Goal: Transaction & Acquisition: Purchase product/service

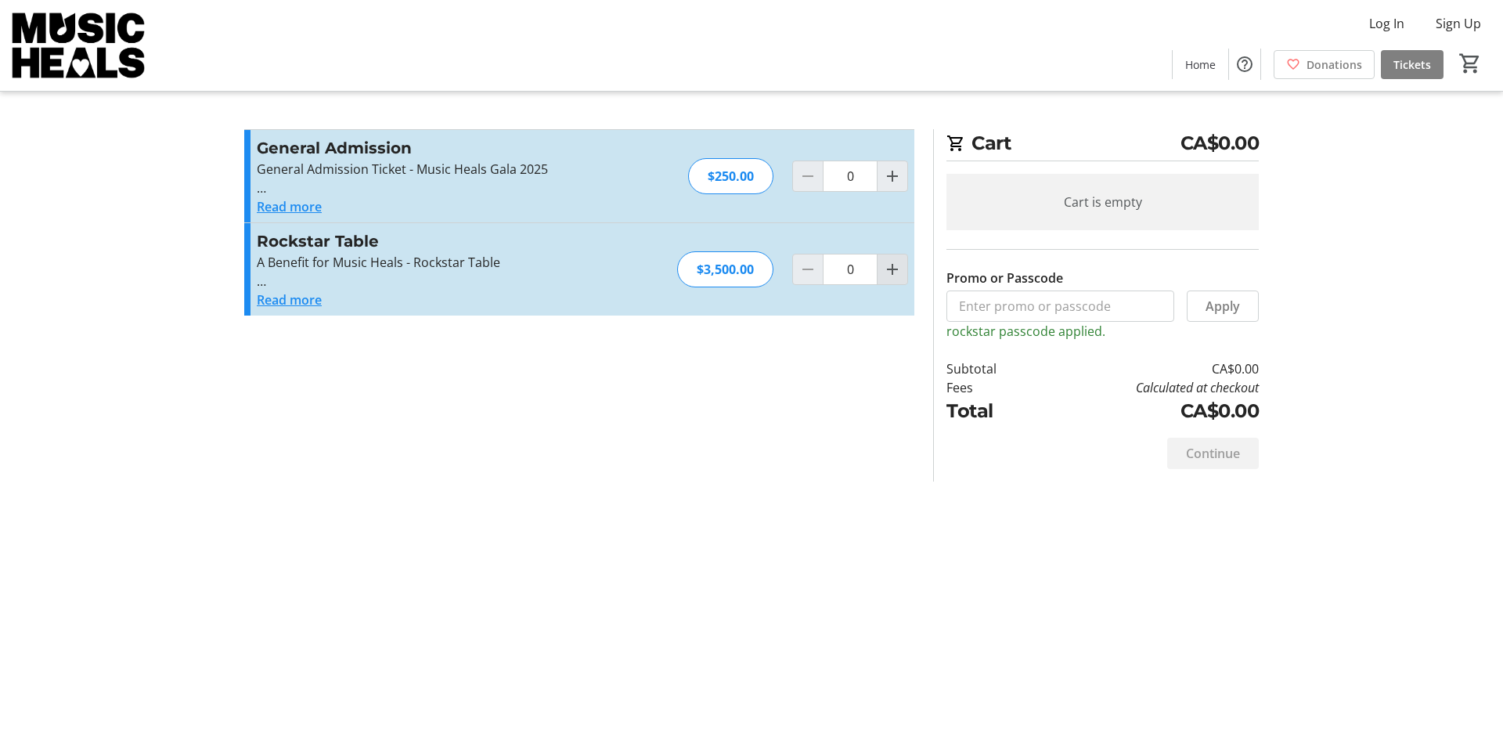
click at [889, 279] on span "Increment by one" at bounding box center [892, 269] width 30 height 30
type input "1"
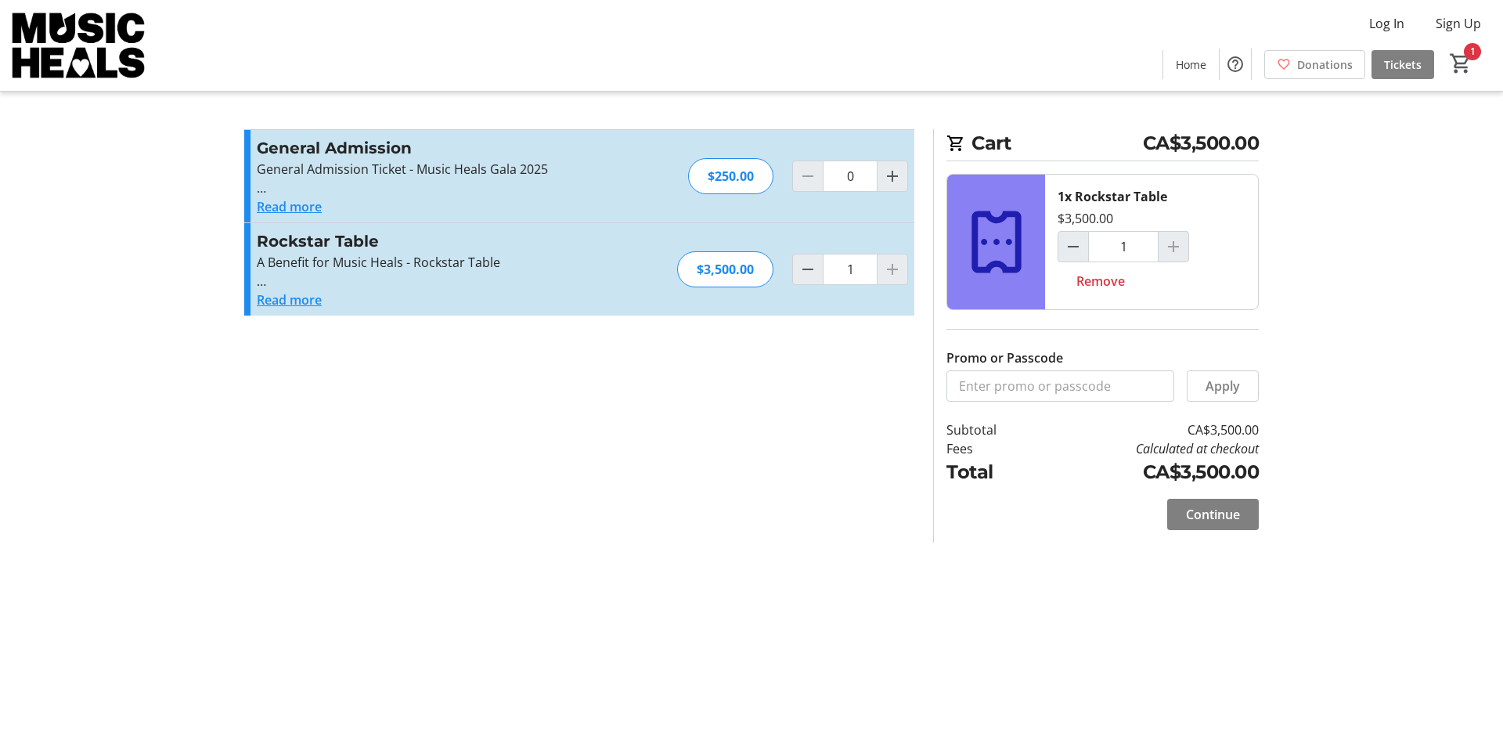
click at [307, 302] on button "Read more" at bounding box center [289, 299] width 65 height 19
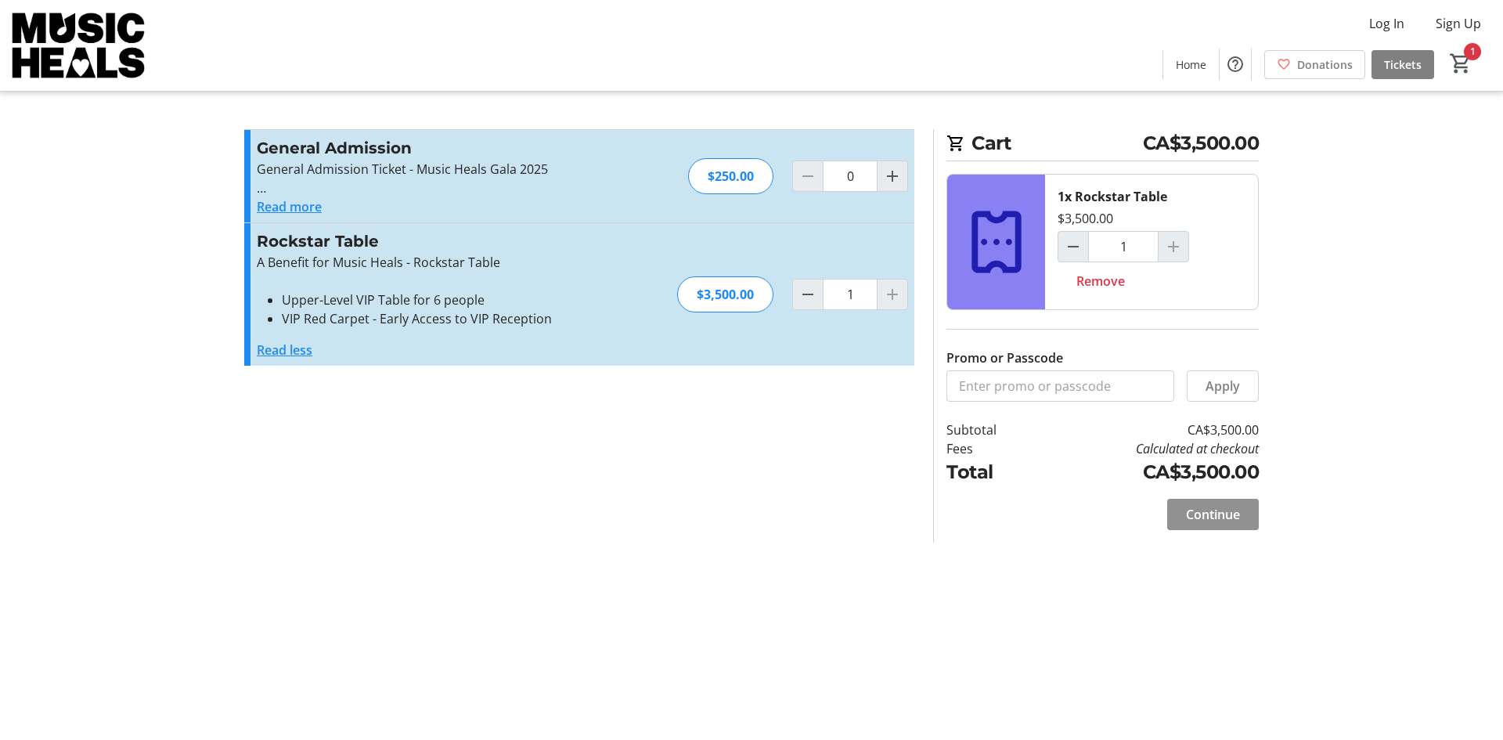
click at [1219, 508] on span "Continue" at bounding box center [1213, 514] width 54 height 19
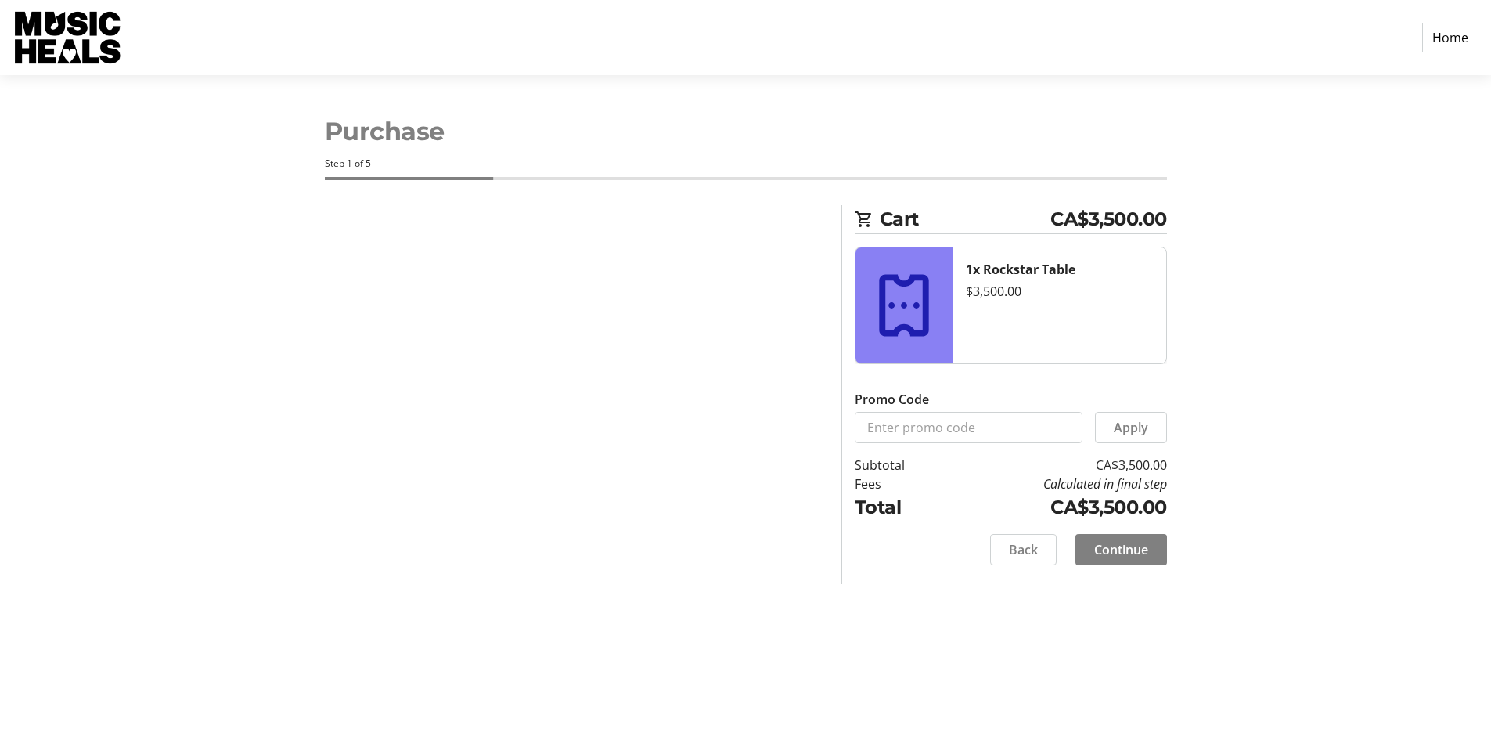
select select "CA"
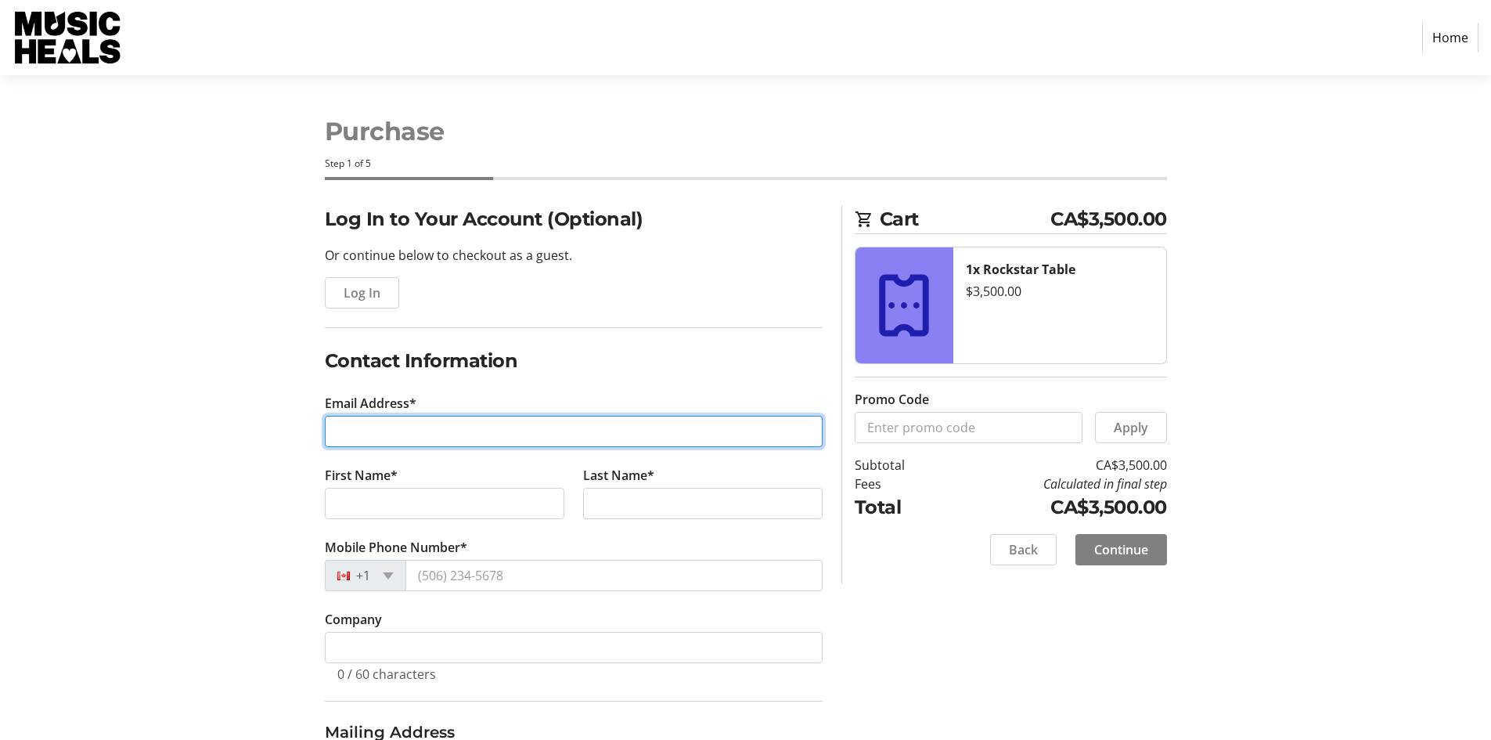
click at [456, 429] on input "Email Address*" at bounding box center [574, 431] width 498 height 31
type input "[EMAIL_ADDRESS][DOMAIN_NAME]"
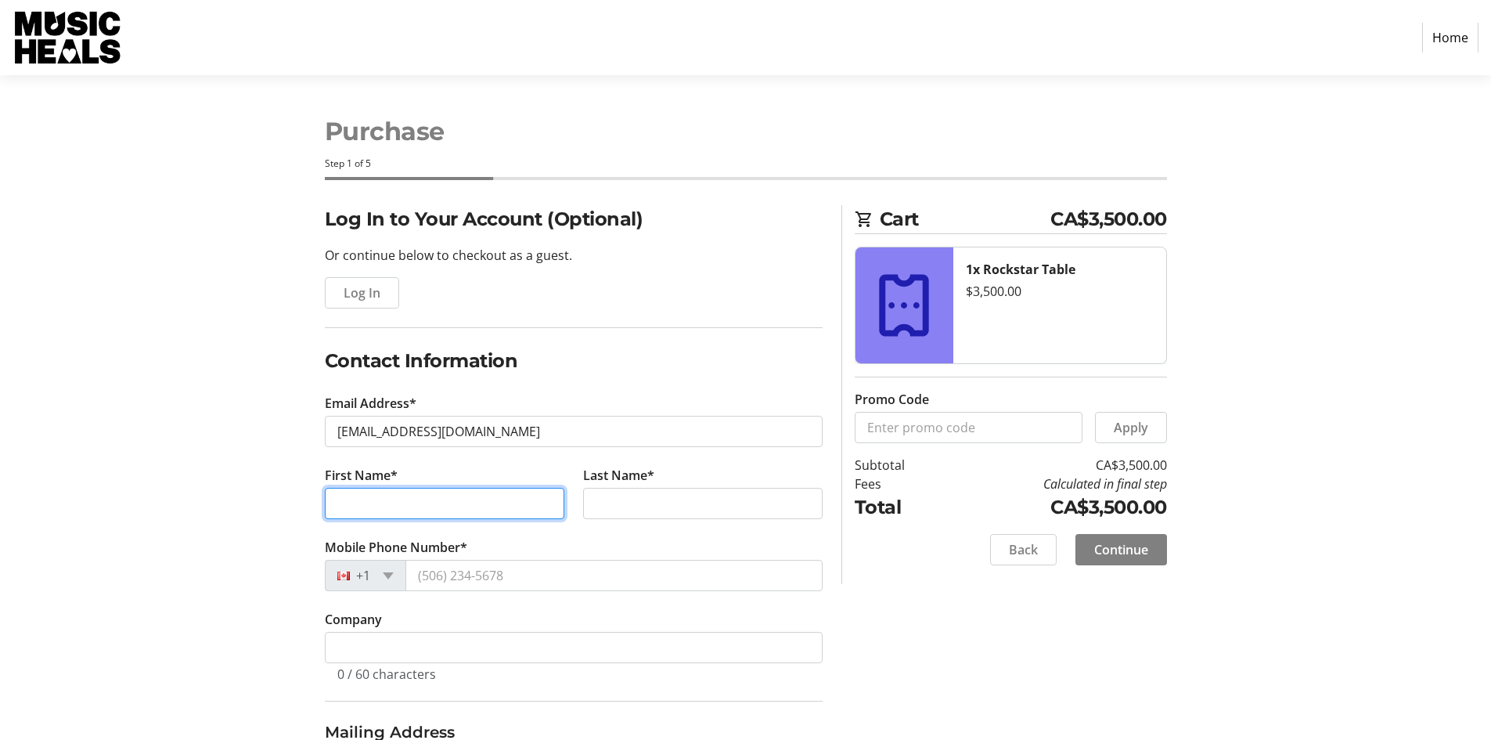
type input "d"
type input "[PERSON_NAME]"
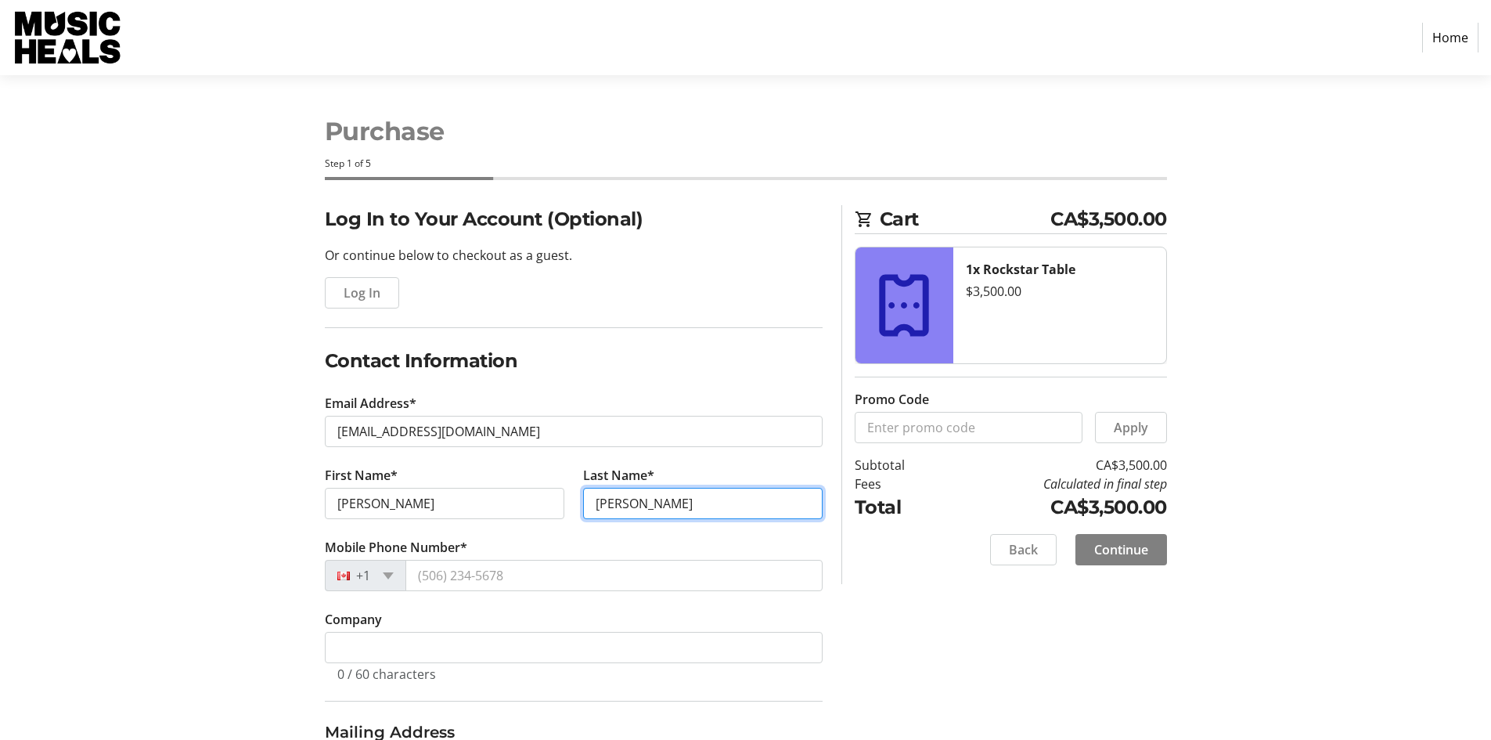
type input "[PERSON_NAME]"
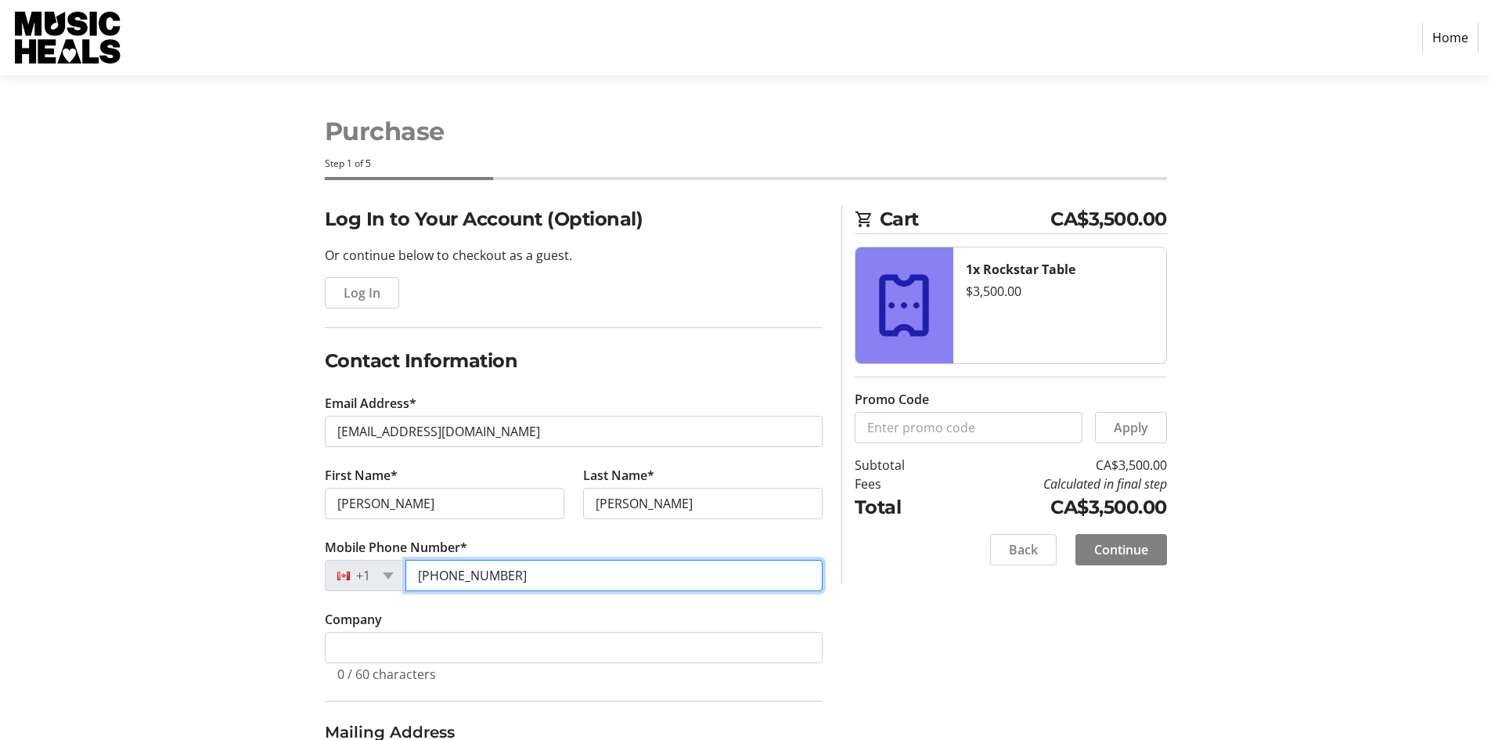
type input "[PHONE_NUMBER]"
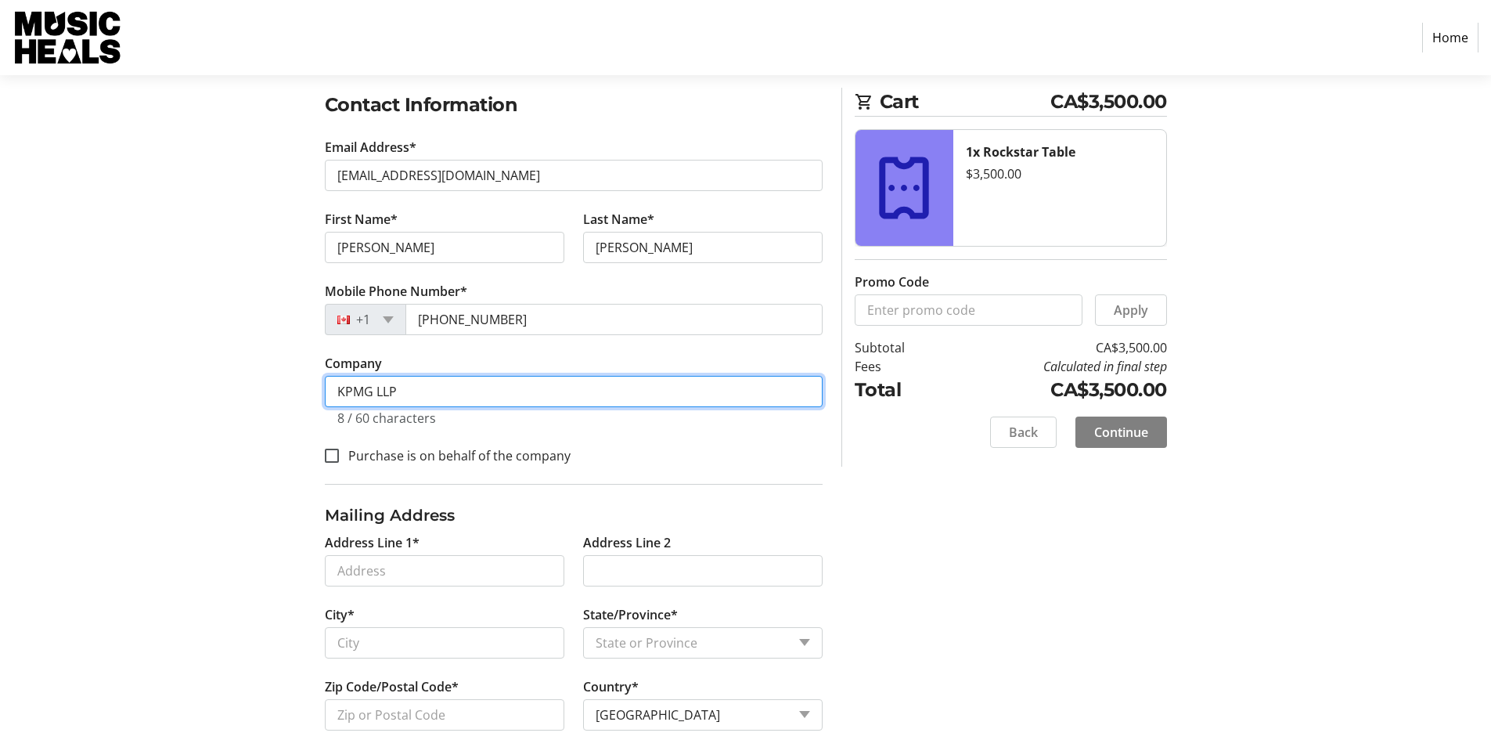
scroll to position [284, 0]
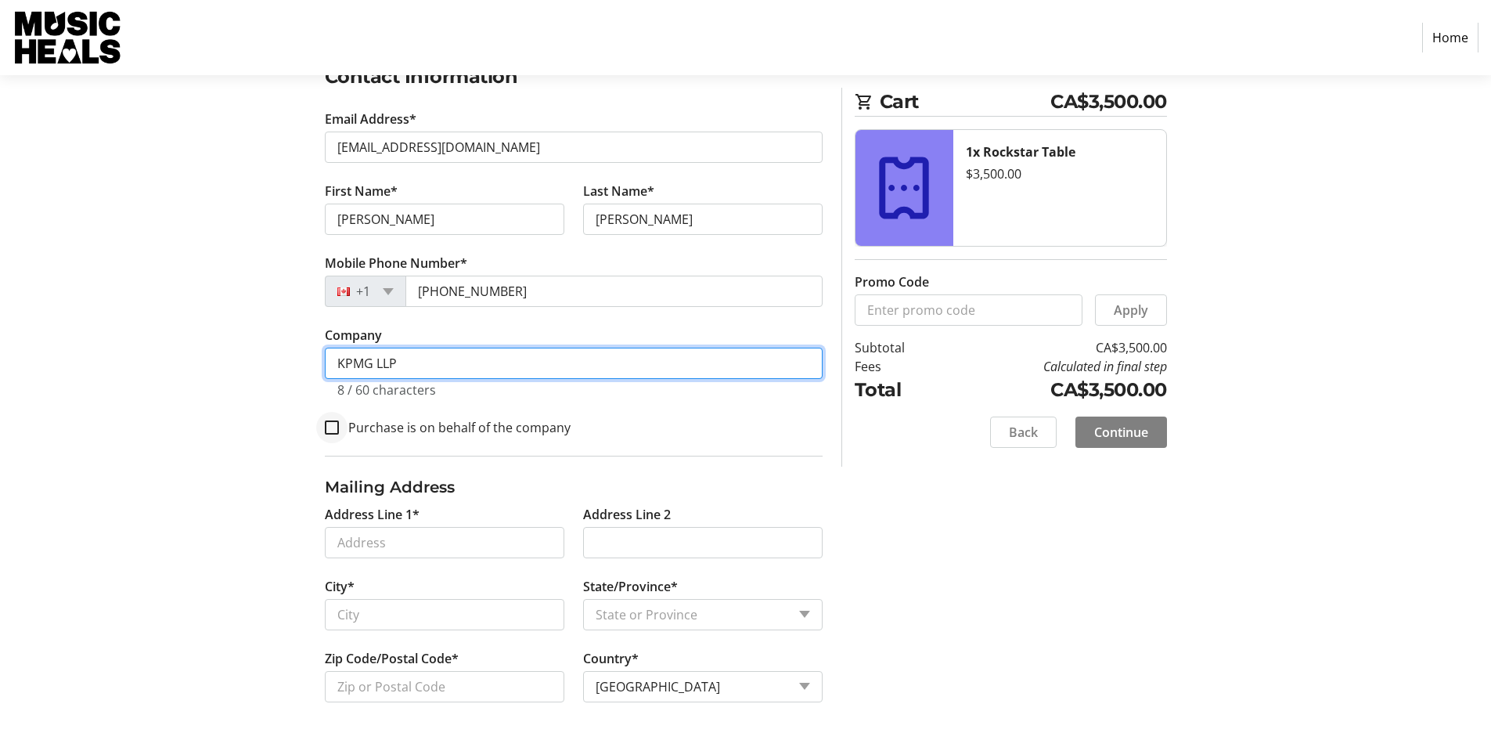
type input "KPMG LLP"
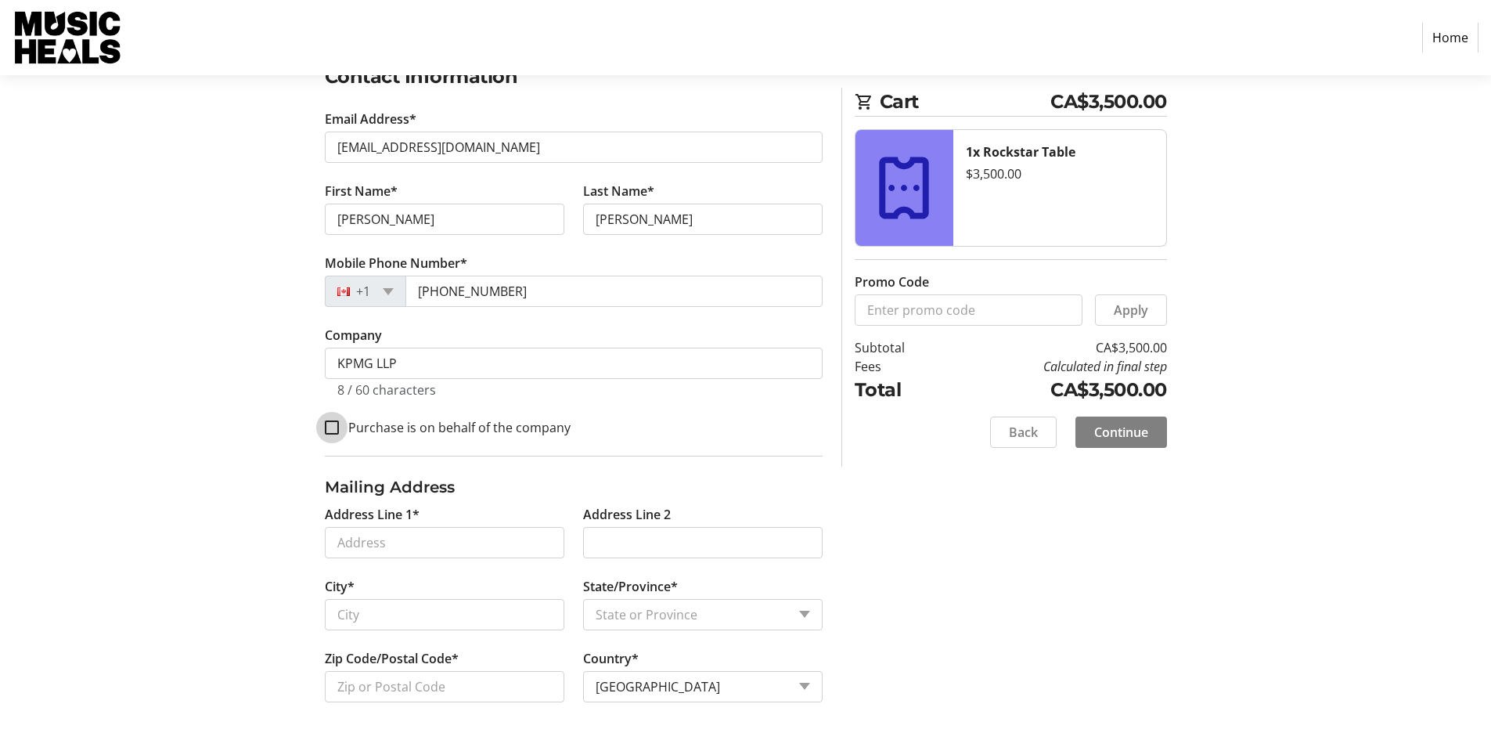
click at [326, 433] on input "Purchase is on behalf of the company" at bounding box center [332, 427] width 14 height 14
checkbox input "true"
click at [344, 546] on input "Address Line 1*" at bounding box center [445, 542] width 240 height 31
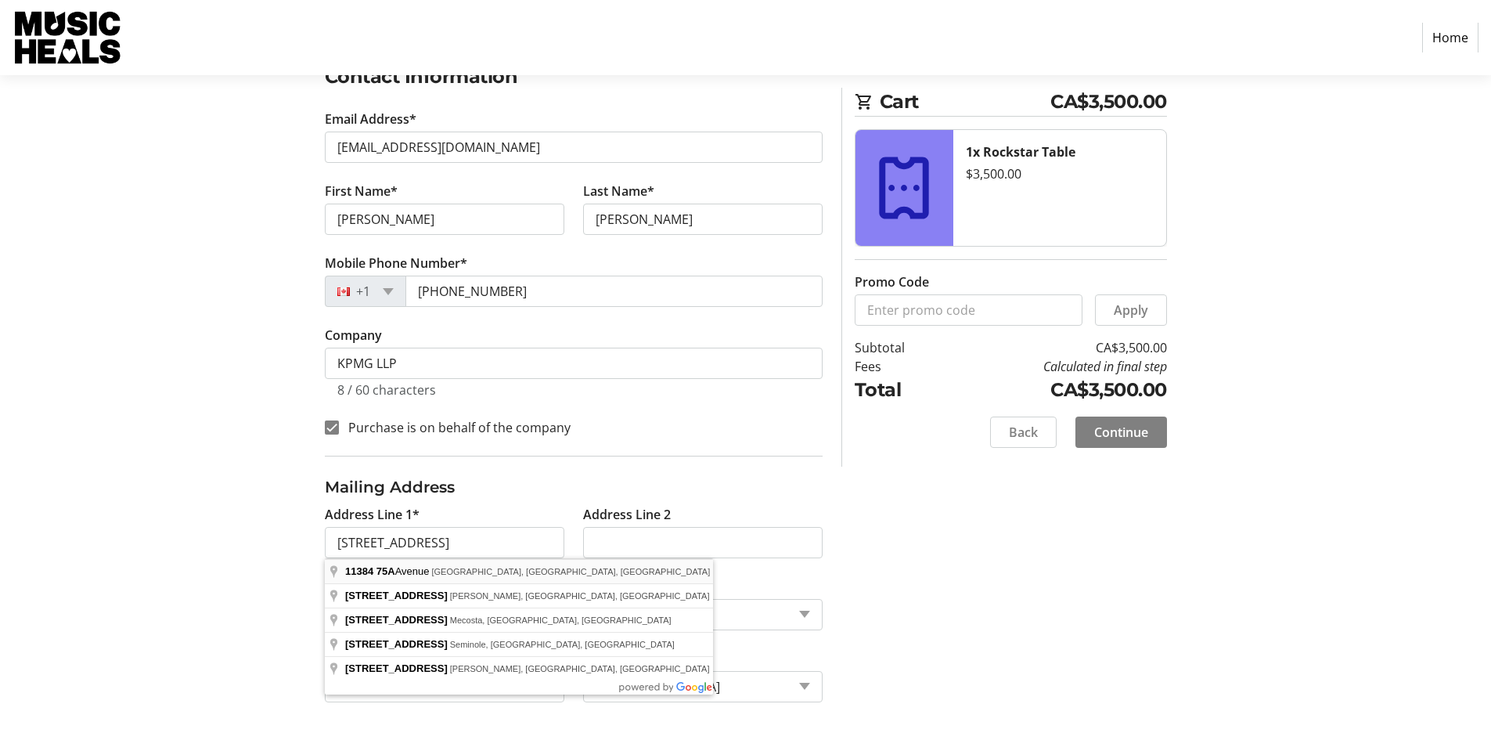
type input "[STREET_ADDRESS]"
type input "Delta"
select select "BC"
type input "V4C 1H7"
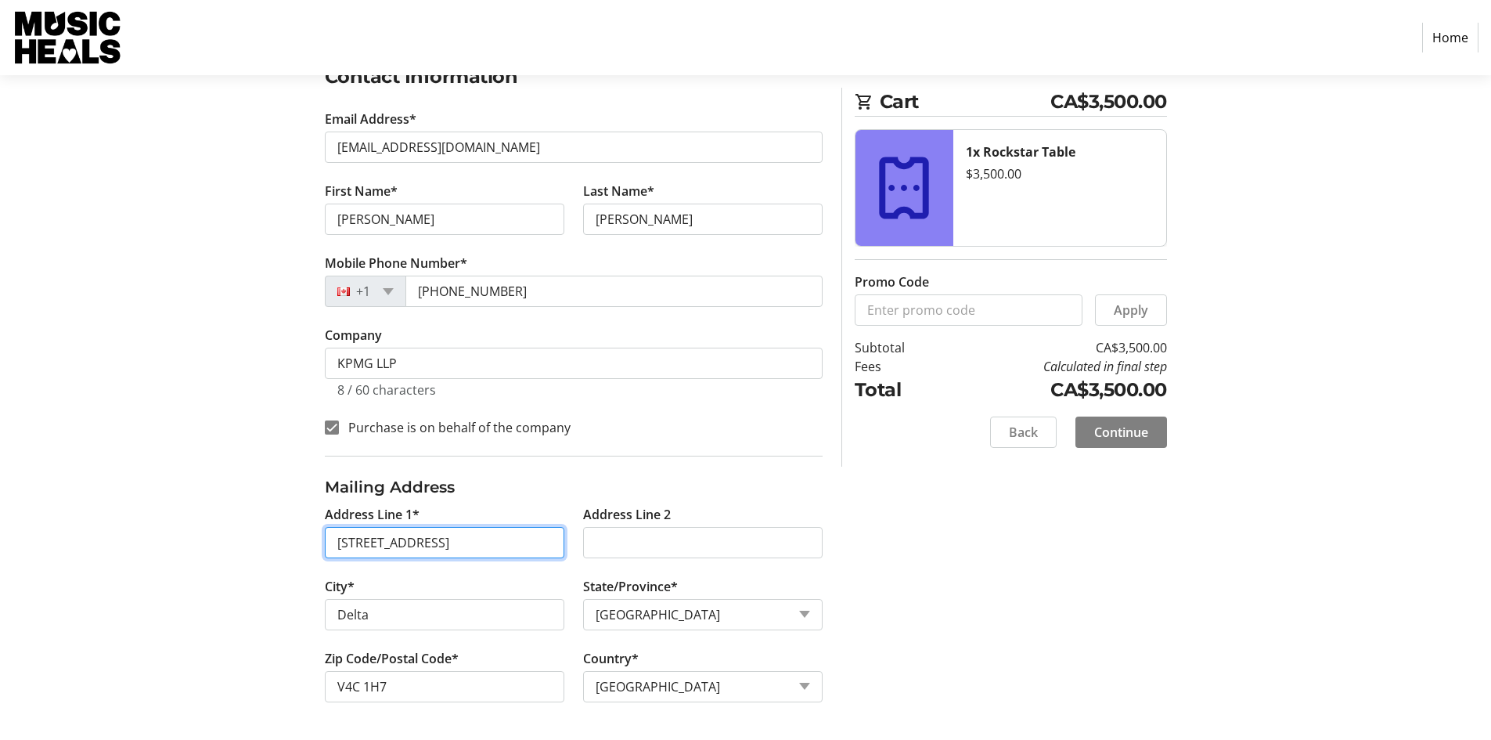
drag, startPoint x: 464, startPoint y: 542, endPoint x: 38, endPoint y: 535, distance: 425.8
click at [38, 535] on section "Purchase Step 1 of 5 Cart CA$3,500.00 1x Rockstar Table $3,500.00 Promo Code Ap…" at bounding box center [745, 265] width 1491 height 949
type input "[STREET_ADDRESS]"
type input "[GEOGRAPHIC_DATA]"
type input "V6C 1X6"
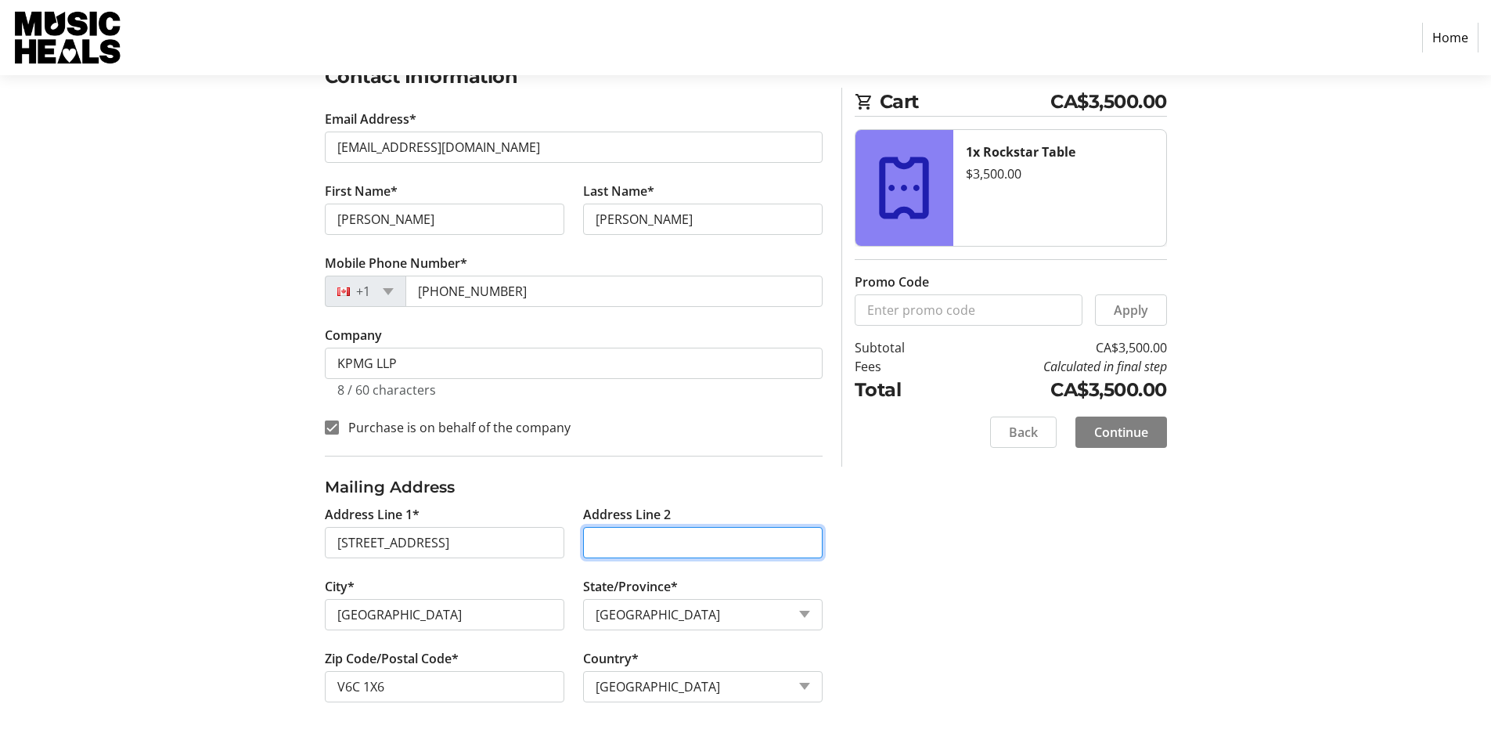
click at [625, 539] on input "Address Line 2" at bounding box center [703, 542] width 240 height 31
type input "Suite 1100"
click at [1097, 607] on div "Log In to Your Account (Optional) Or continue below to checkout as a guest. Log…" at bounding box center [745, 330] width 1033 height 819
click at [1126, 441] on span at bounding box center [1121, 432] width 92 height 38
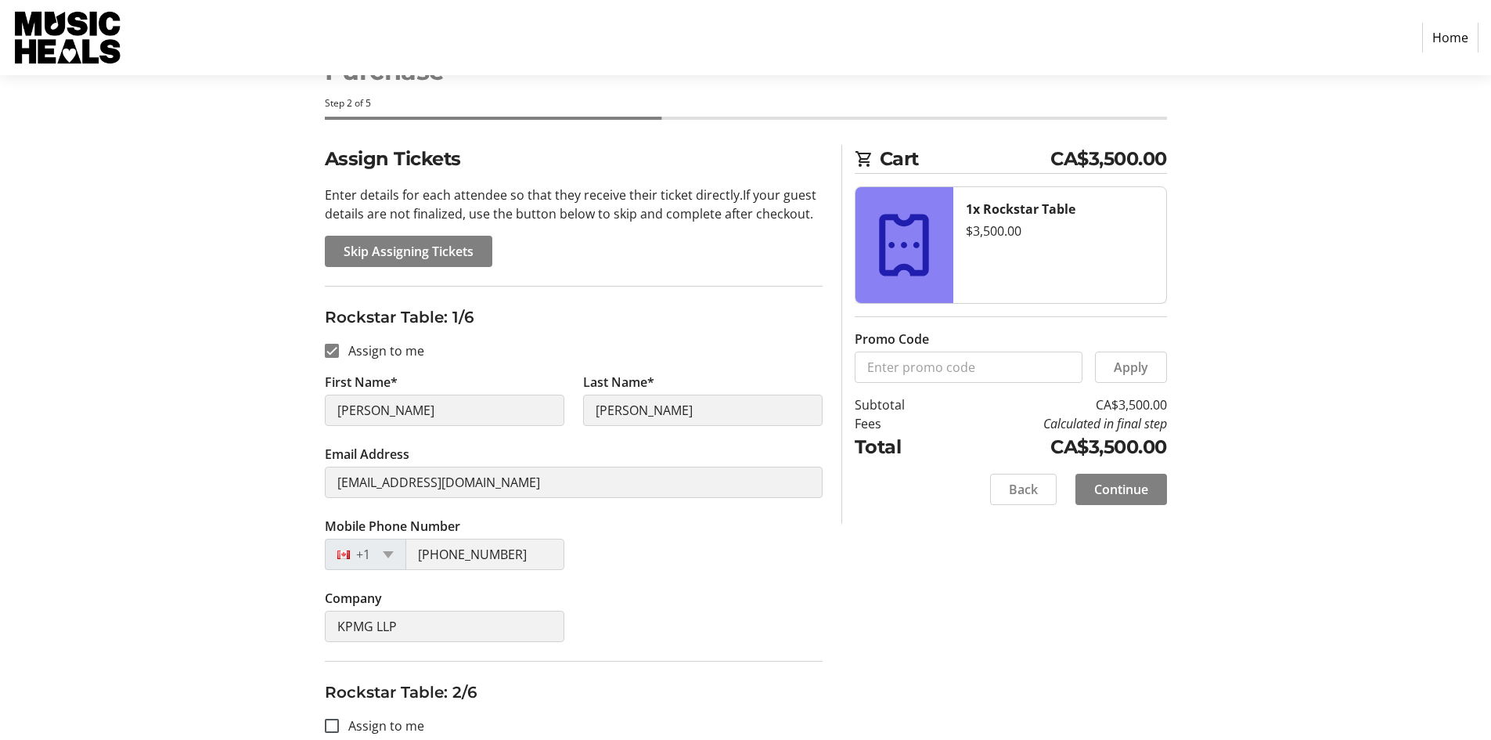
scroll to position [54, 0]
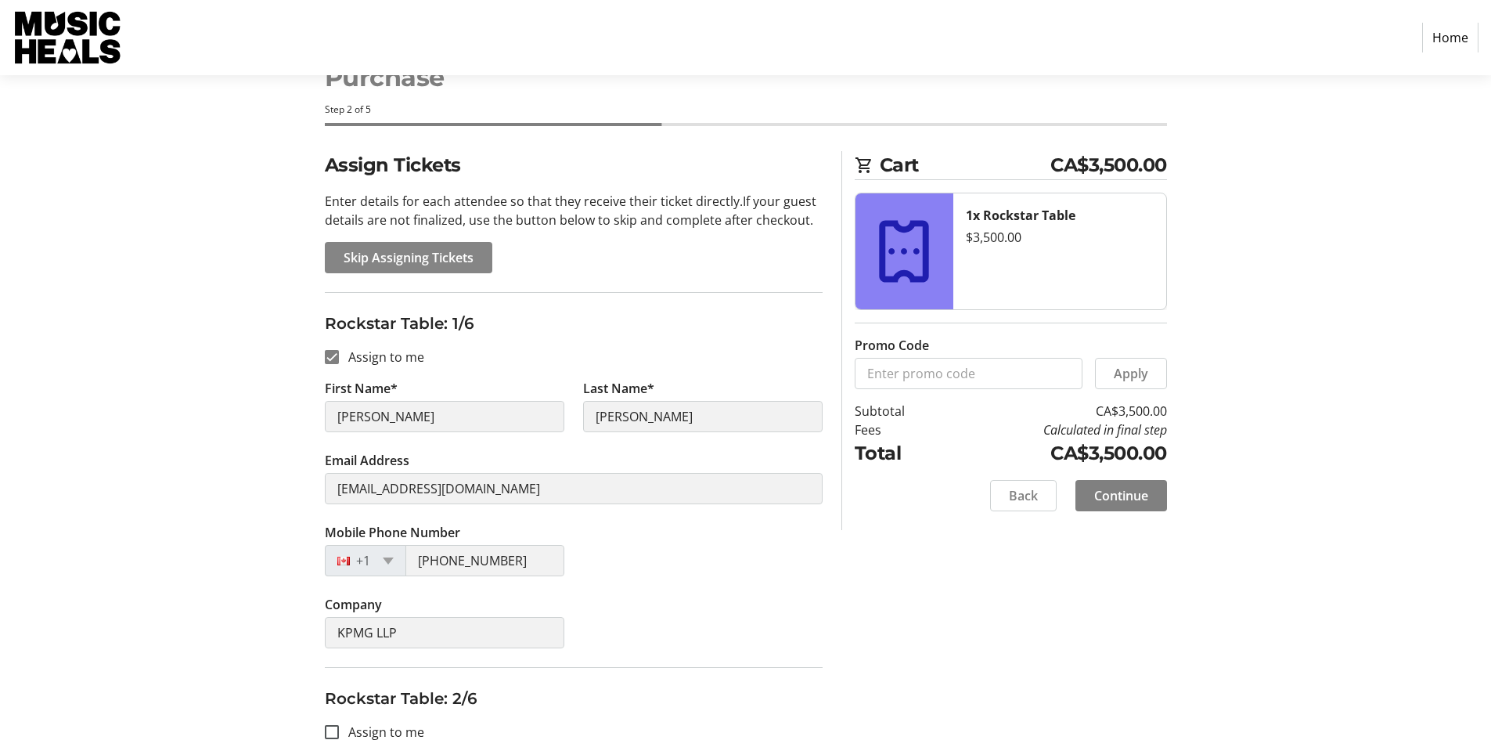
click at [438, 258] on span "Skip Assigning Tickets" at bounding box center [409, 257] width 130 height 19
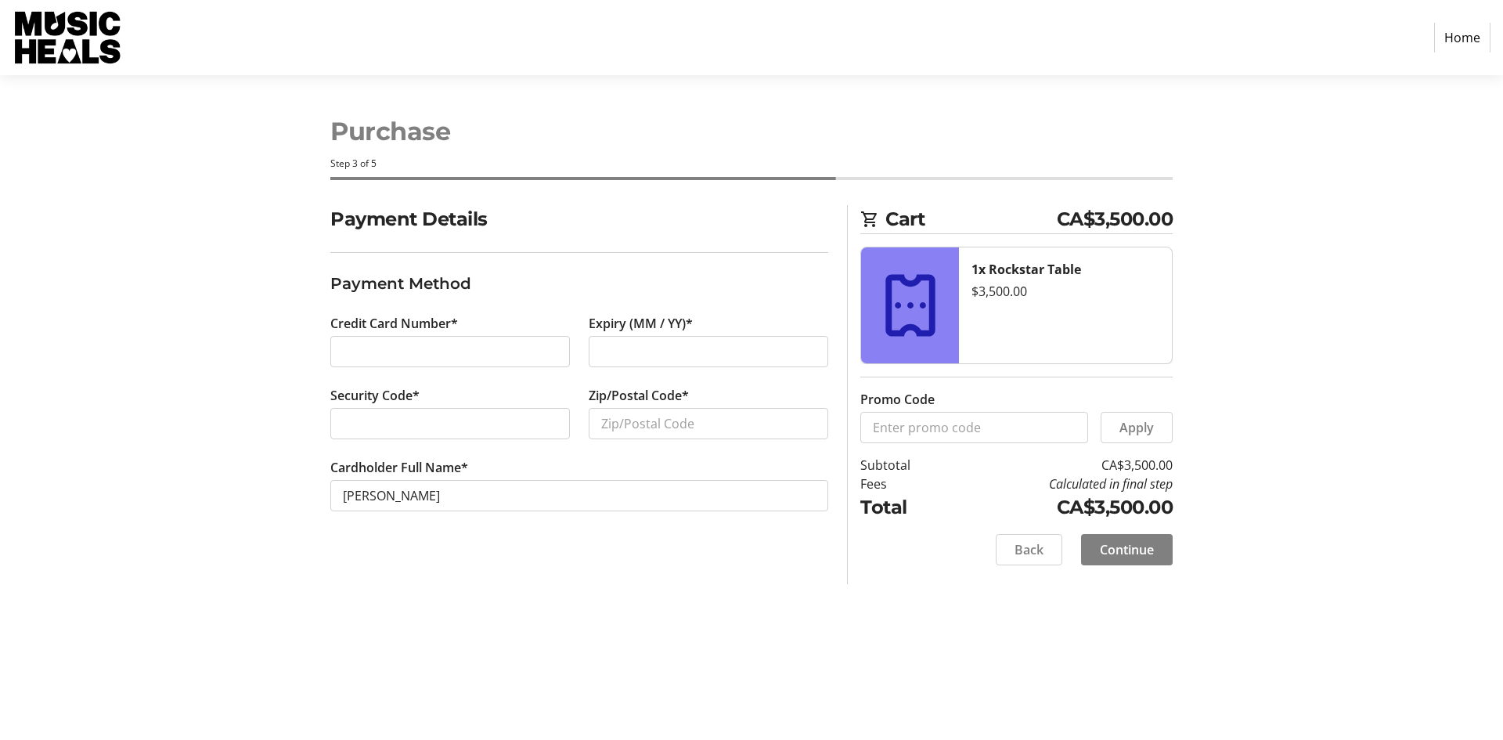
click at [481, 406] on div "Security Code*" at bounding box center [450, 422] width 258 height 72
click at [624, 430] on input "Zip/Postal Code*" at bounding box center [709, 423] width 240 height 31
type input "V4C1H7"
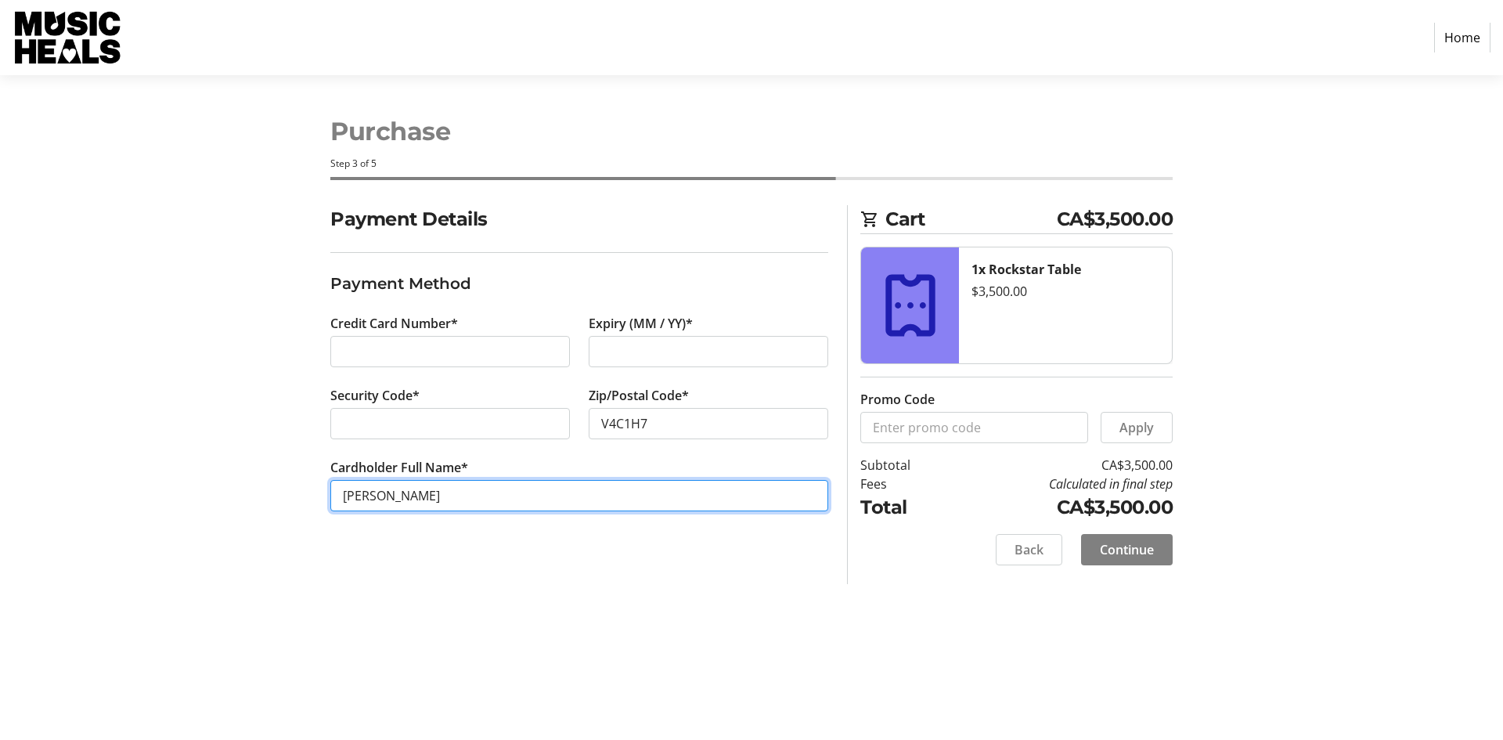
drag, startPoint x: 409, startPoint y: 484, endPoint x: 401, endPoint y: 490, distance: 10.0
click at [409, 484] on input "[PERSON_NAME]" at bounding box center [579, 495] width 498 height 31
click at [382, 495] on input "[PERSON_NAME]" at bounding box center [579, 495] width 498 height 31
type input "[PERSON_NAME] [PERSON_NAME]"
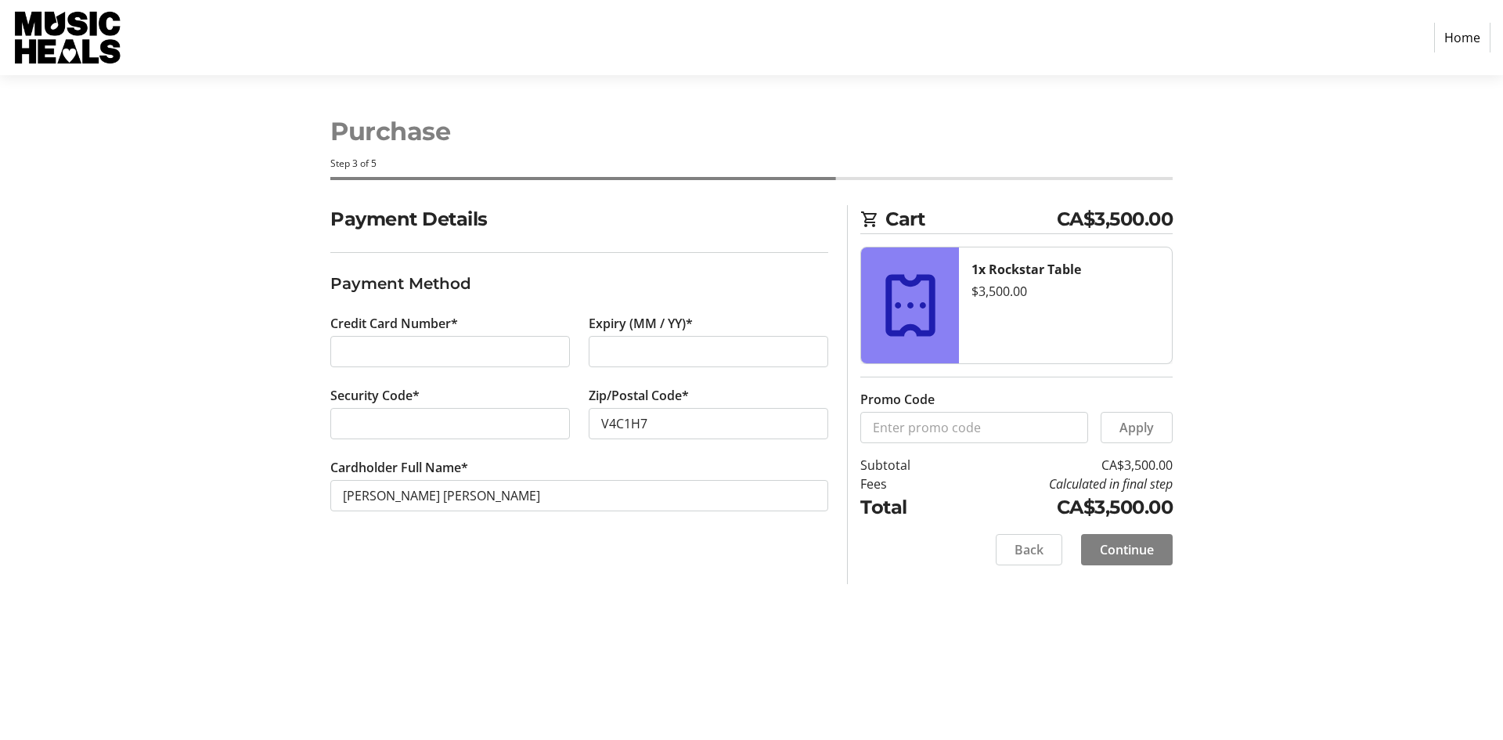
click at [549, 602] on div "Purchase Step 3 of 5 Cart CA$3,500.00 1x Rockstar Table $3,500.00 Promo Code Ap…" at bounding box center [751, 407] width 1033 height 665
click at [1104, 542] on span "Continue" at bounding box center [1127, 549] width 54 height 19
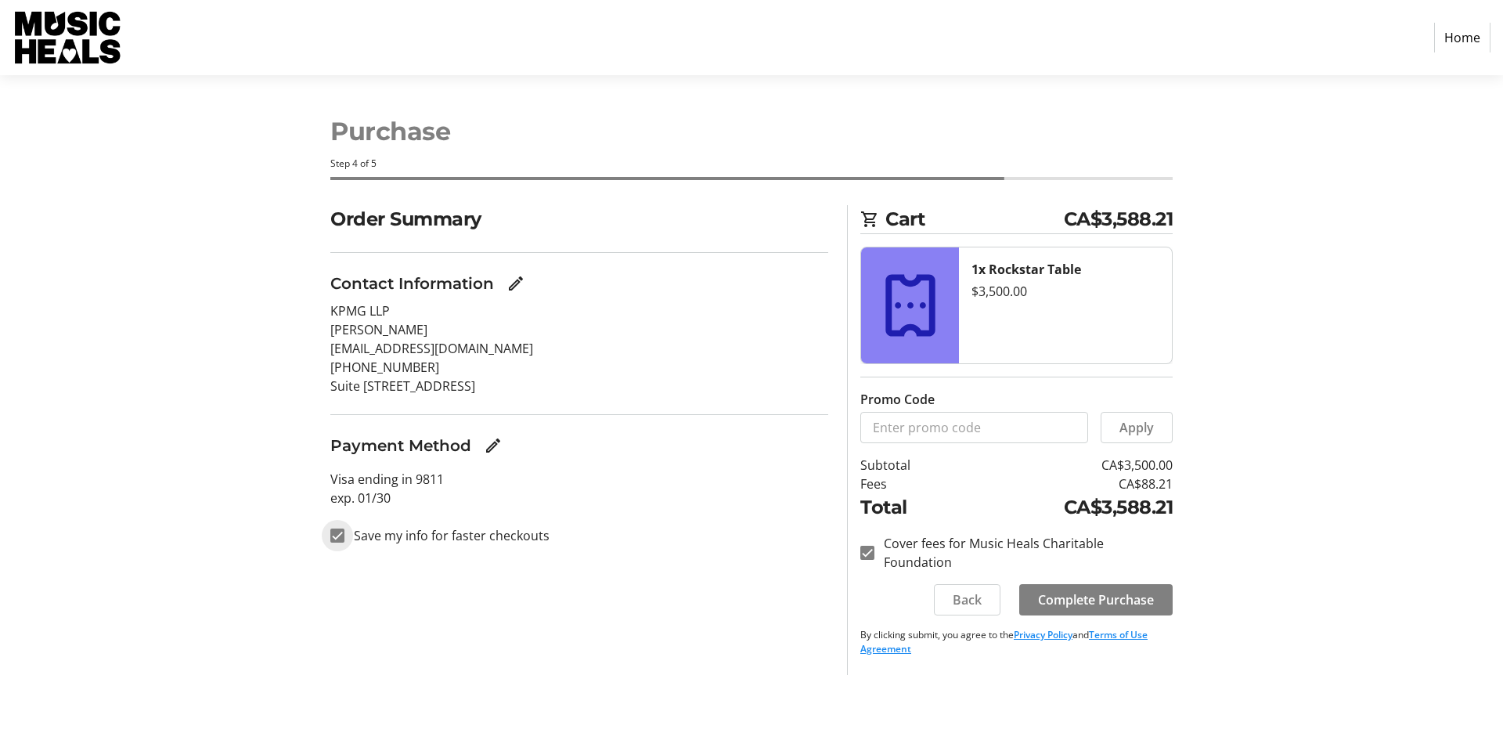
click at [340, 538] on input "Save my info for faster checkouts" at bounding box center [337, 535] width 14 height 14
checkbox input "false"
click at [873, 546] on input "Cover fees for Music Heals Charitable Foundation" at bounding box center [867, 553] width 14 height 14
checkbox input "false"
click at [1259, 506] on div "Order Summary Contact Information KPMG LLP [PERSON_NAME] [EMAIL_ADDRESS][DOMAIN…" at bounding box center [751, 440] width 1033 height 470
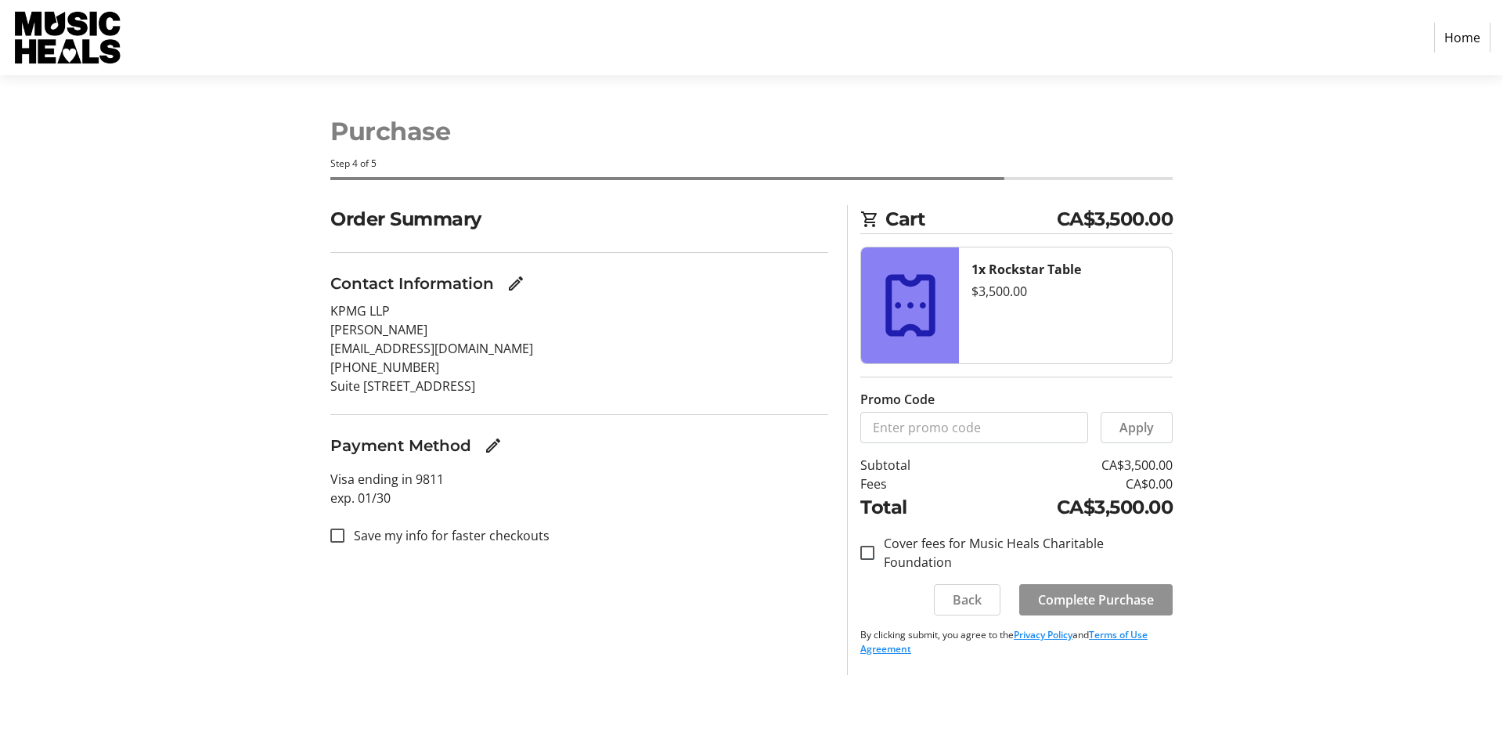
click at [1080, 590] on span "Complete Purchase" at bounding box center [1096, 599] width 116 height 19
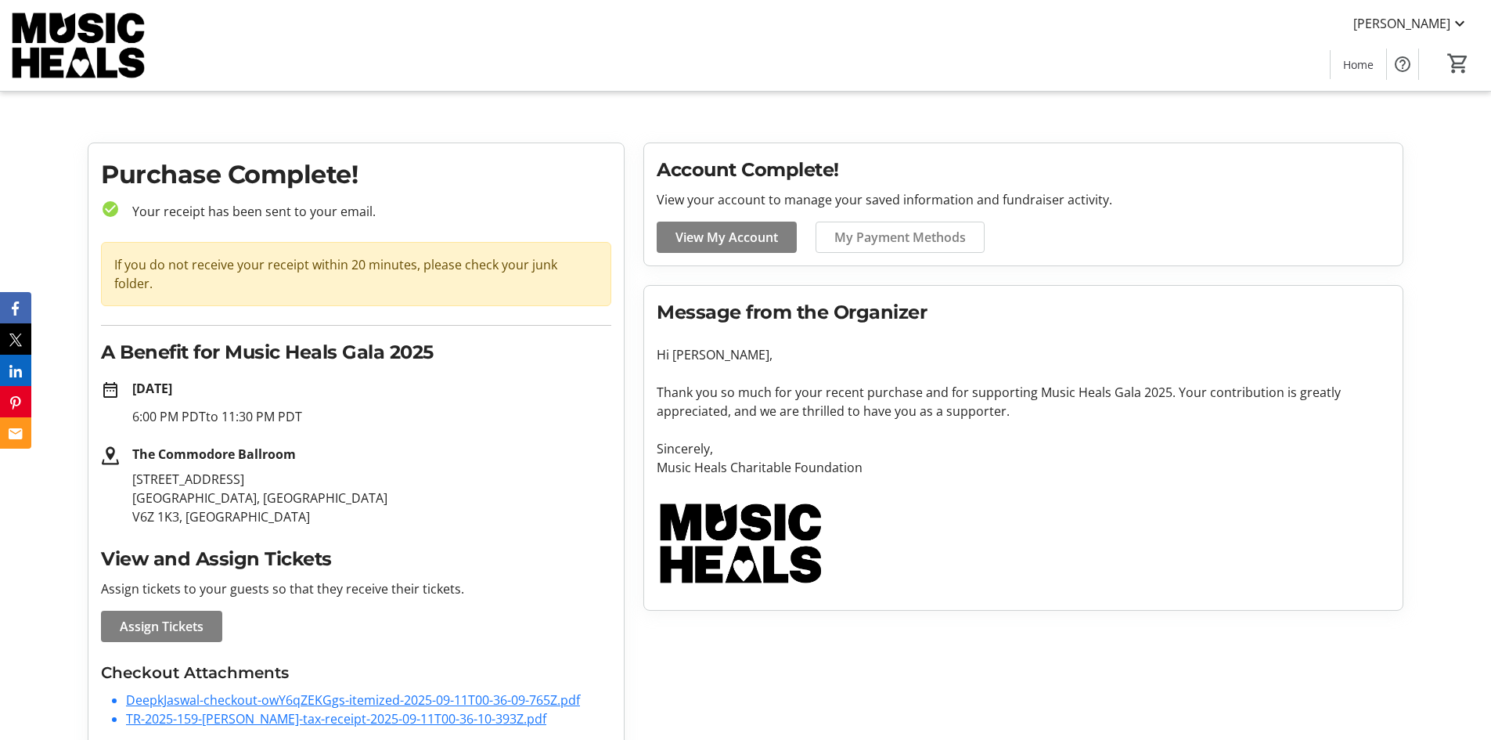
click at [438, 691] on link "DeepkJaswal-checkout-owY6qZEKGgs-itemized-2025-09-11T00-36-09-765Z.pdf" at bounding box center [353, 699] width 454 height 17
click at [360, 710] on link "TR-2025-159-[PERSON_NAME]-tax-receipt-2025-09-11T00-36-10-393Z.pdf" at bounding box center [336, 718] width 420 height 17
